Goal: Information Seeking & Learning: Learn about a topic

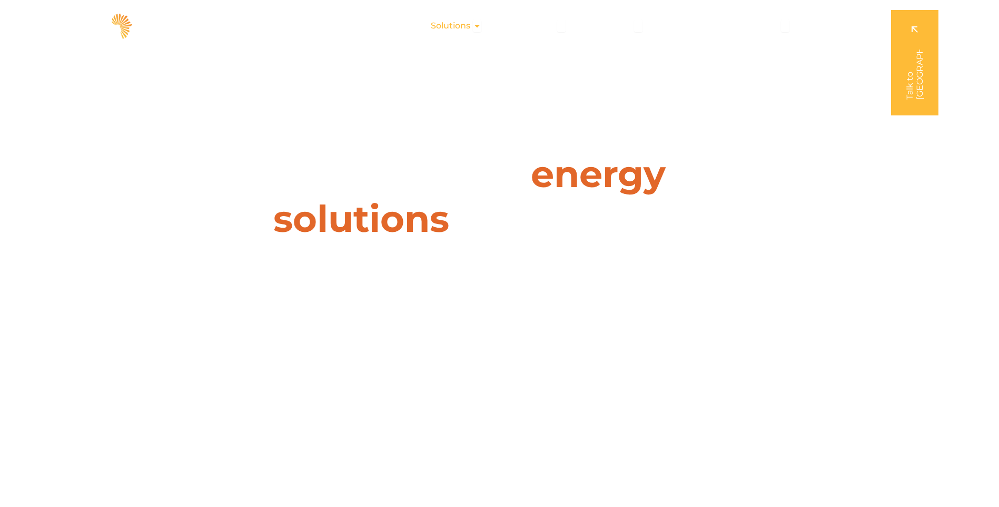
click at [470, 29] on span "Solutions" at bounding box center [450, 25] width 39 height 13
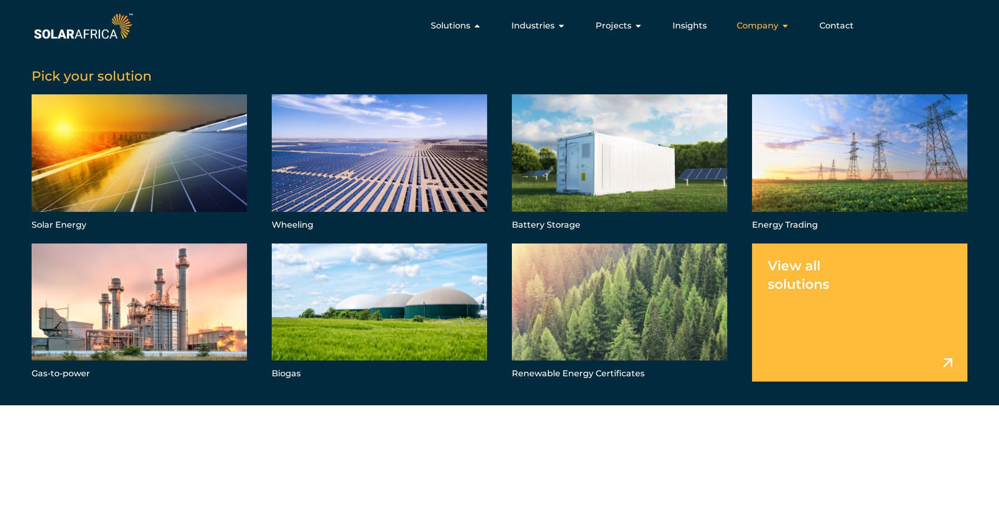
click at [759, 28] on span "Company" at bounding box center [758, 25] width 42 height 13
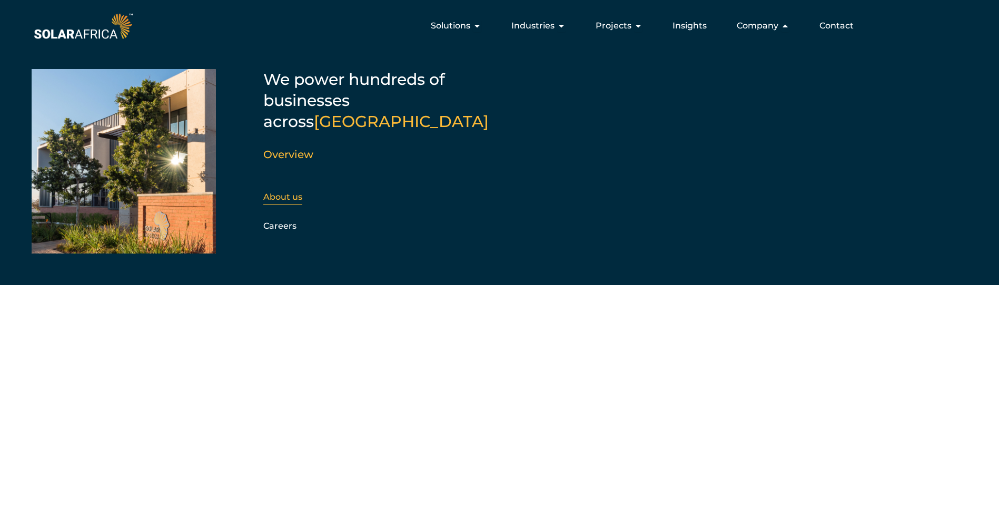
click at [285, 192] on link "About us" at bounding box center [282, 197] width 39 height 10
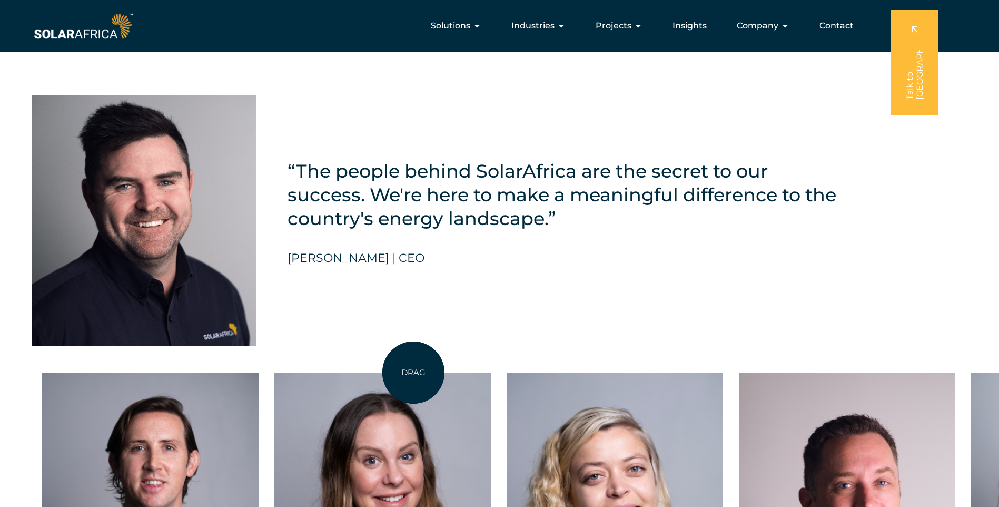
scroll to position [2384, 0]
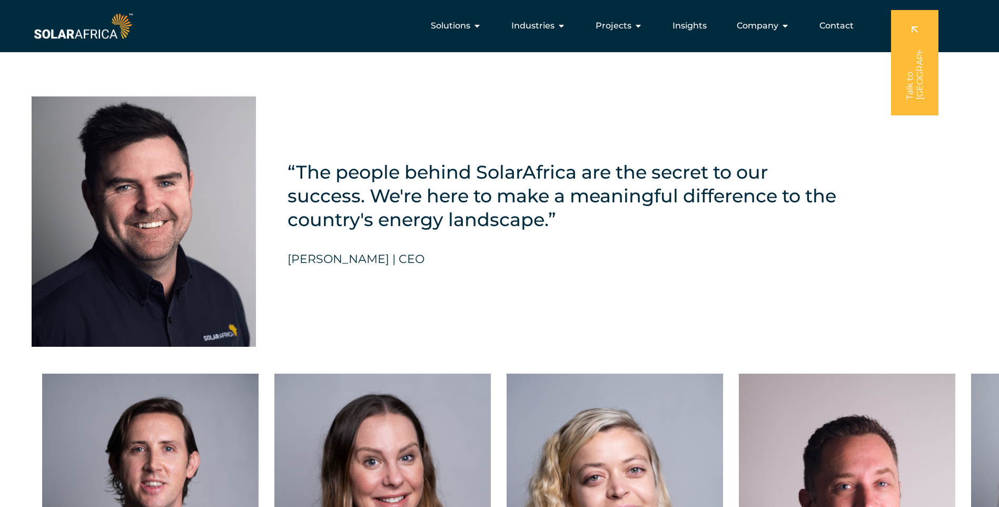
click at [162, 227] on img at bounding box center [144, 221] width 224 height 250
click at [414, 266] on h5 "[PERSON_NAME] | CEO" at bounding box center [356, 259] width 137 height 14
click at [331, 261] on h5 "[PERSON_NAME] | CEO" at bounding box center [356, 259] width 137 height 14
click at [229, 260] on img at bounding box center [144, 221] width 224 height 250
click at [229, 262] on img at bounding box center [144, 221] width 224 height 250
